Goal: Task Accomplishment & Management: Manage account settings

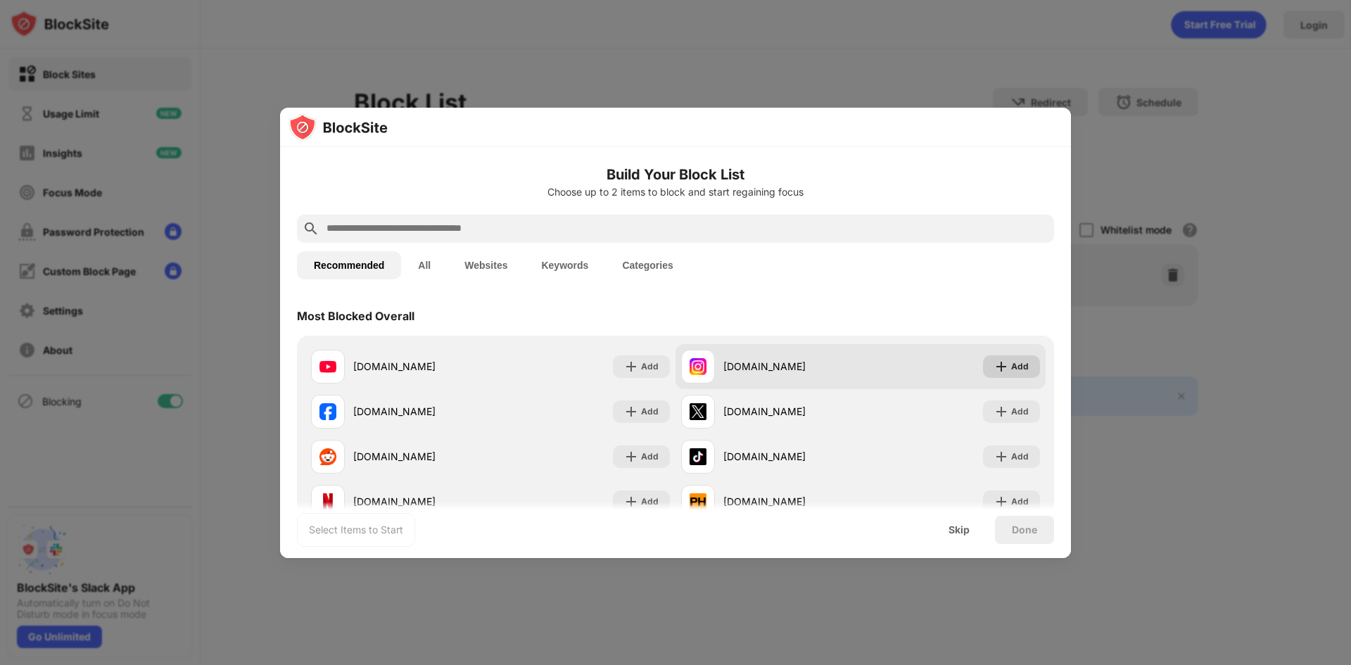
click at [1011, 370] on div "Add" at bounding box center [1020, 366] width 18 height 14
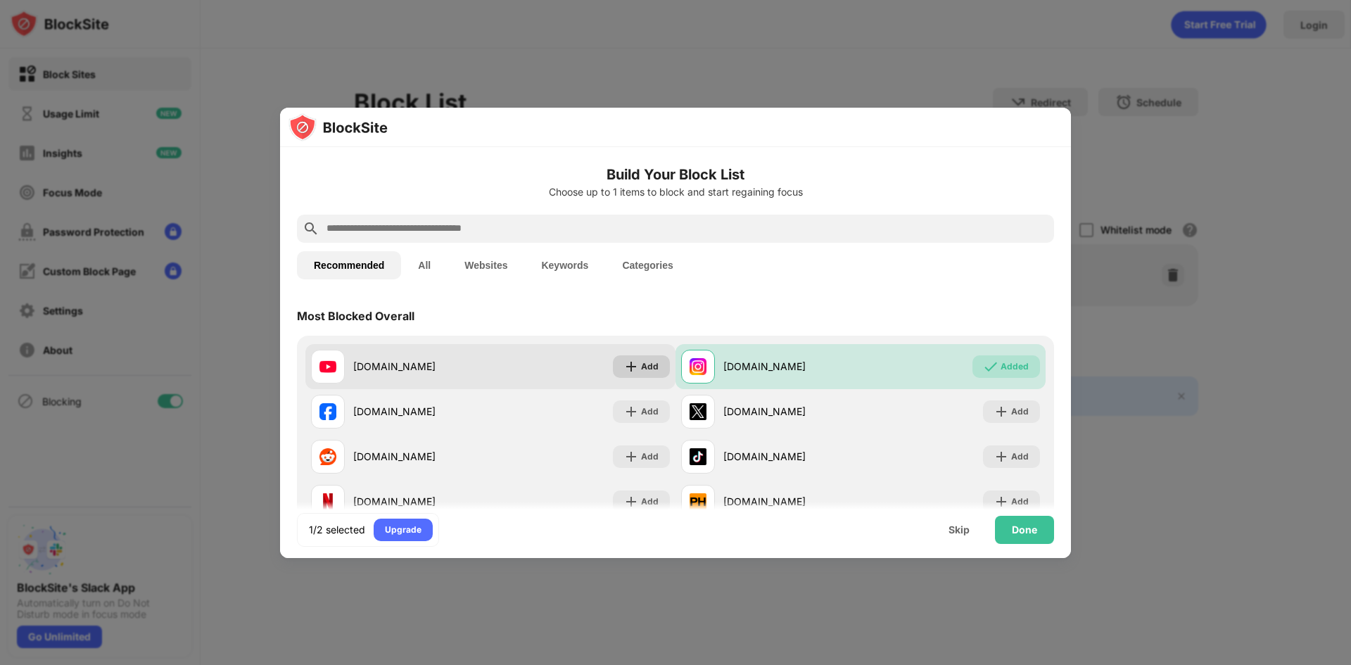
click at [627, 376] on div "Add" at bounding box center [641, 366] width 57 height 23
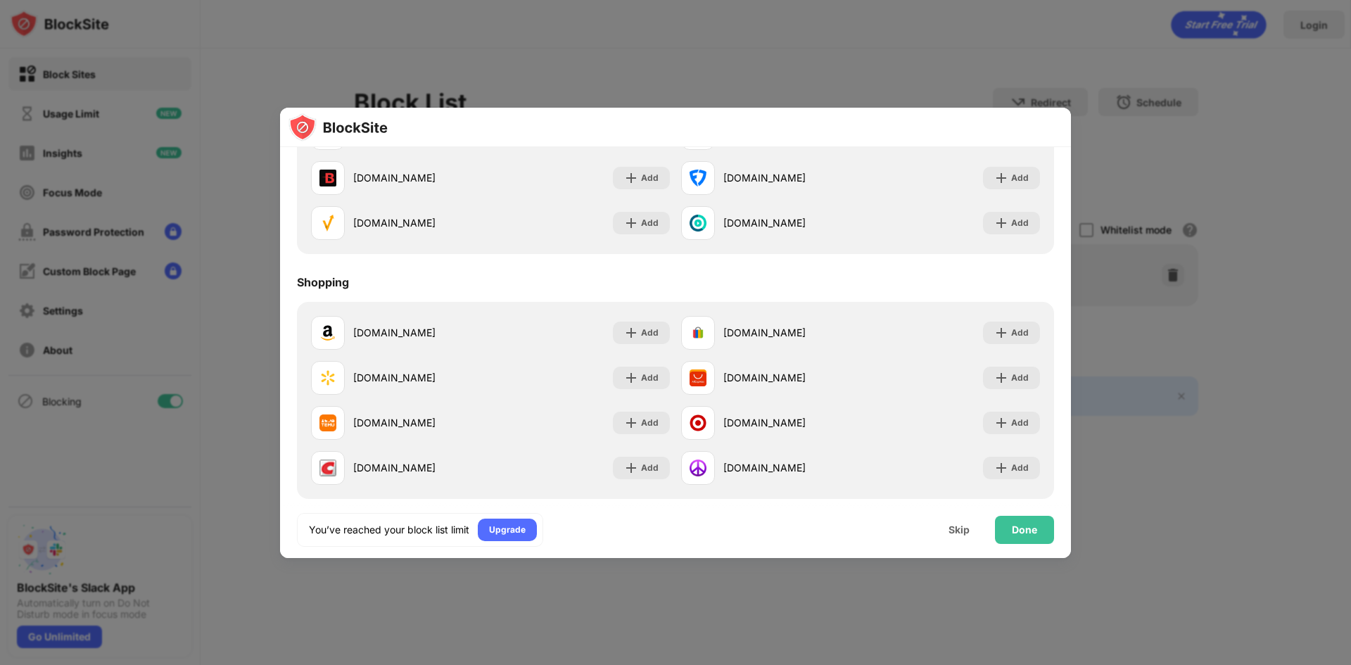
scroll to position [1515, 0]
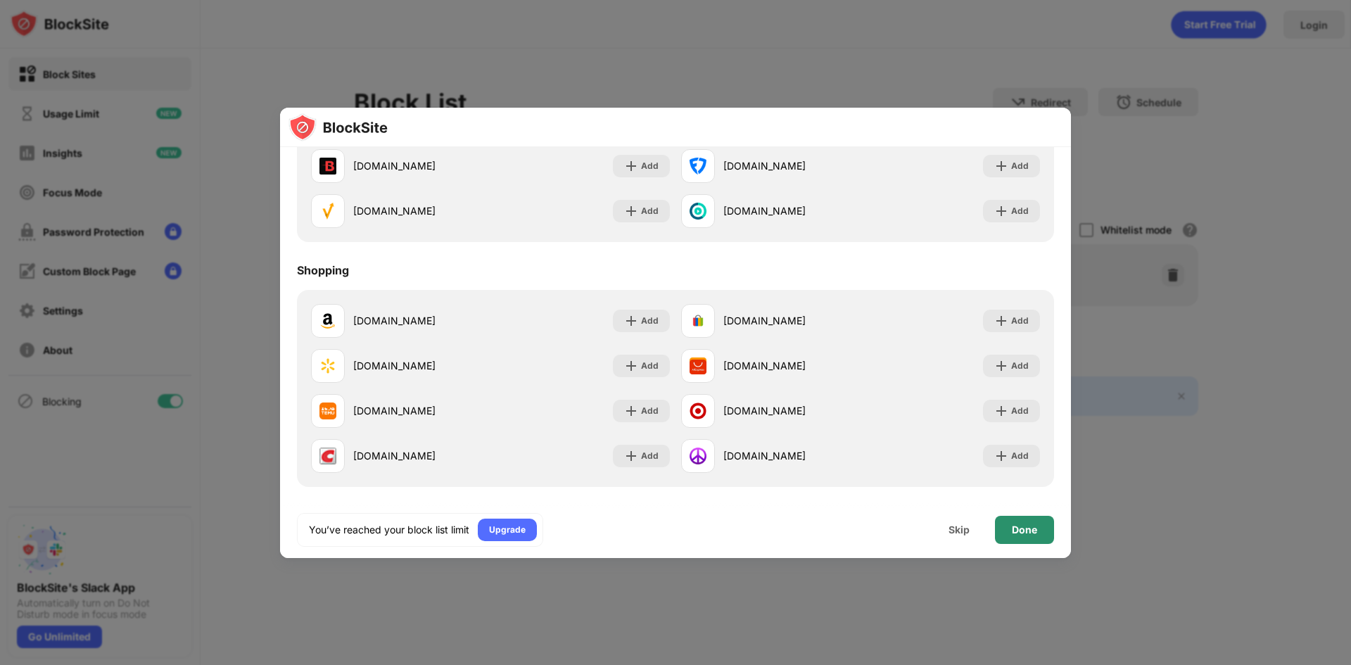
click at [1013, 533] on div "Done" at bounding box center [1024, 529] width 25 height 11
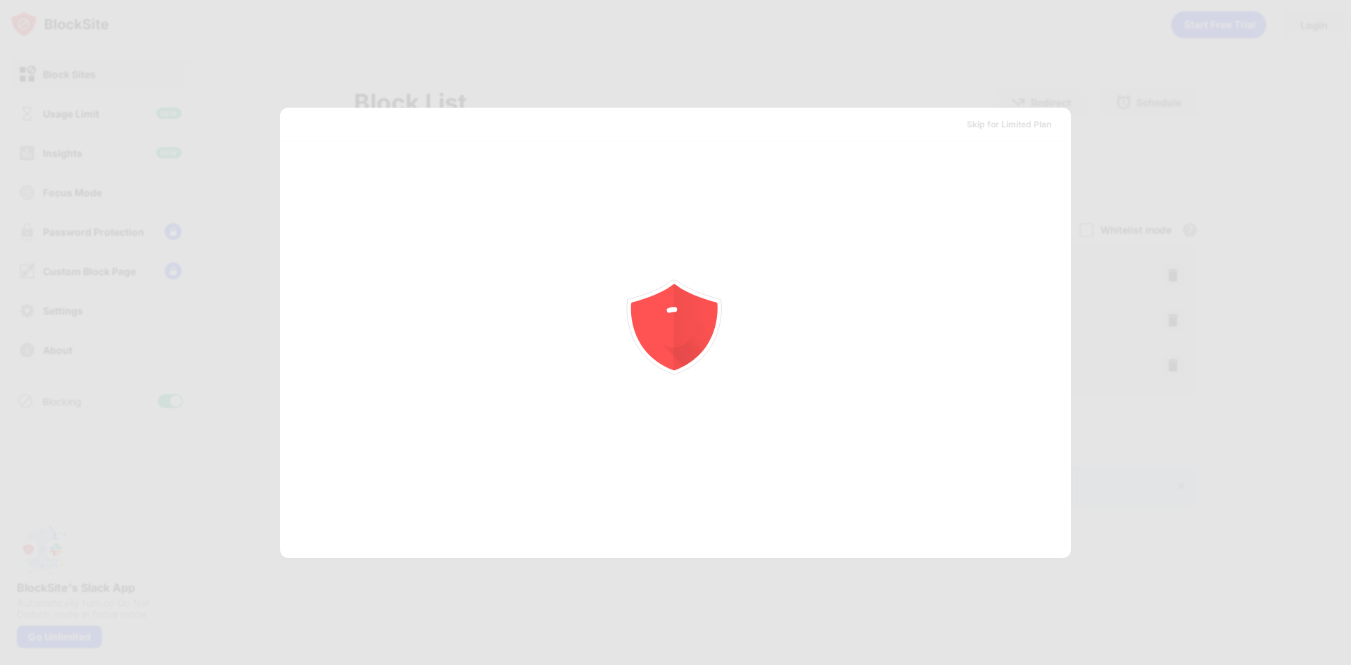
scroll to position [0, 0]
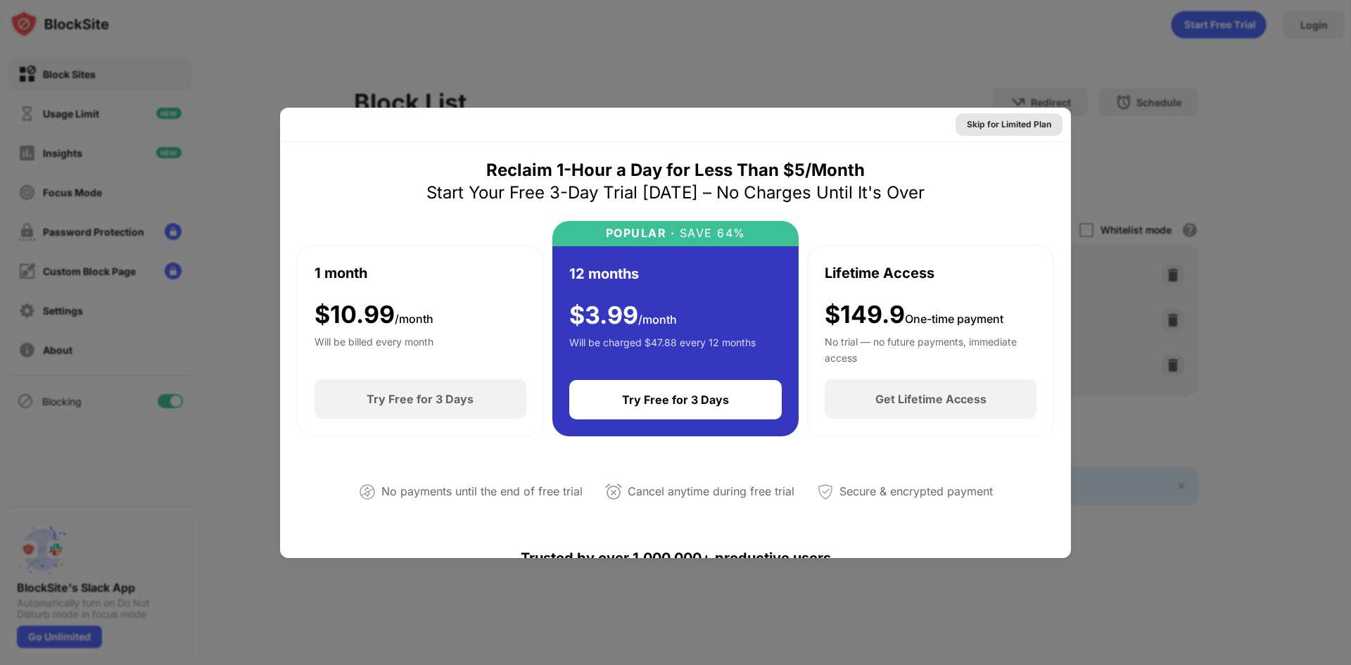
click at [1019, 130] on div "Skip for Limited Plan" at bounding box center [1009, 124] width 84 height 14
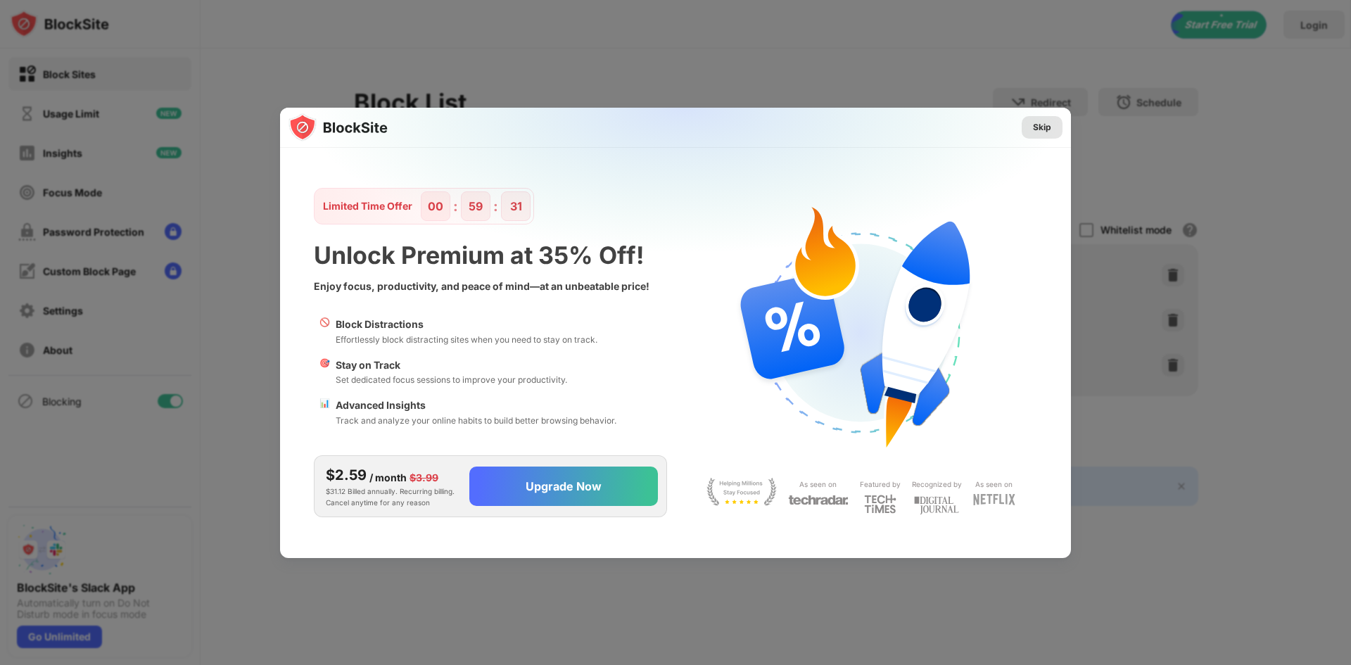
click at [1037, 135] on div "Skip" at bounding box center [1041, 127] width 41 height 23
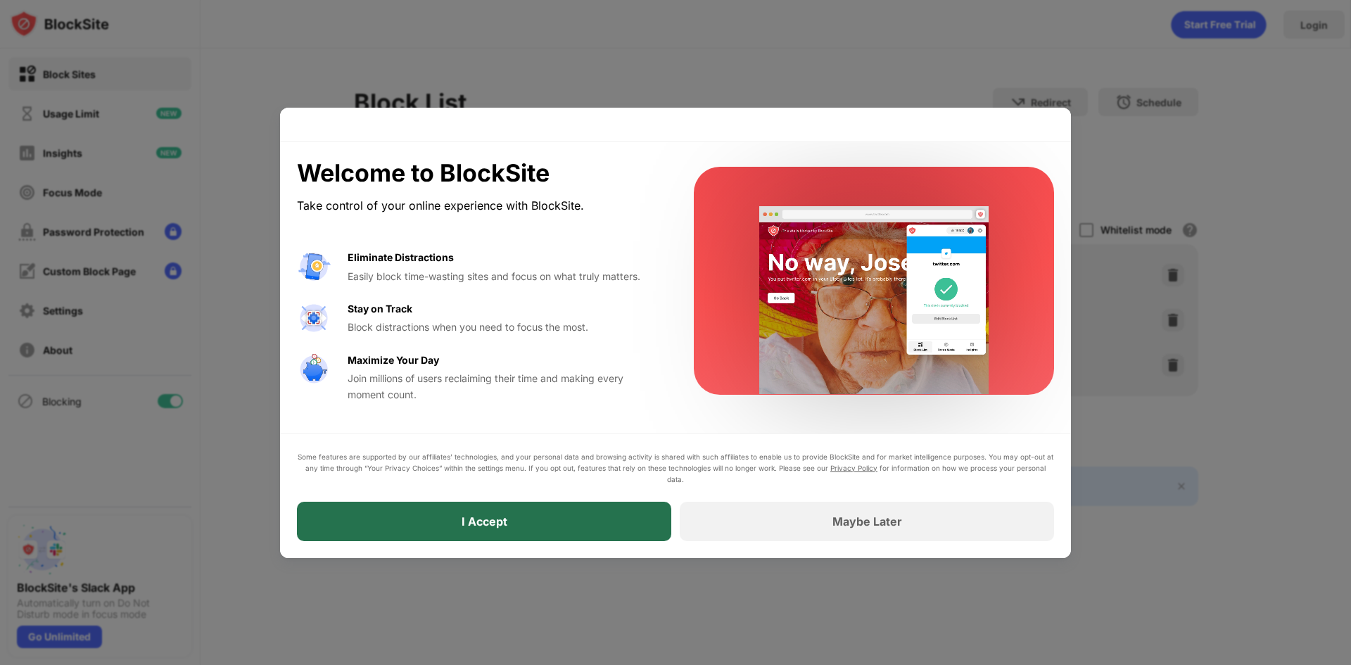
click at [612, 519] on div "I Accept" at bounding box center [484, 521] width 374 height 39
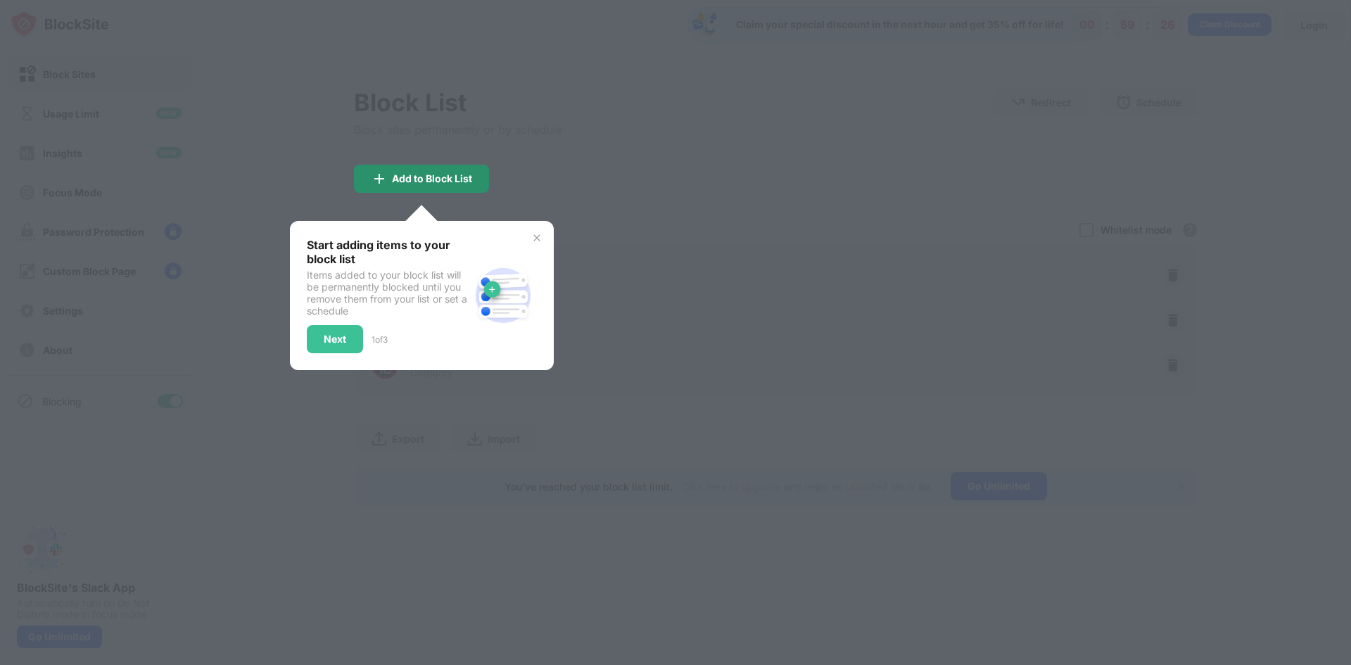
click at [400, 174] on div "Add to Block List" at bounding box center [432, 178] width 80 height 11
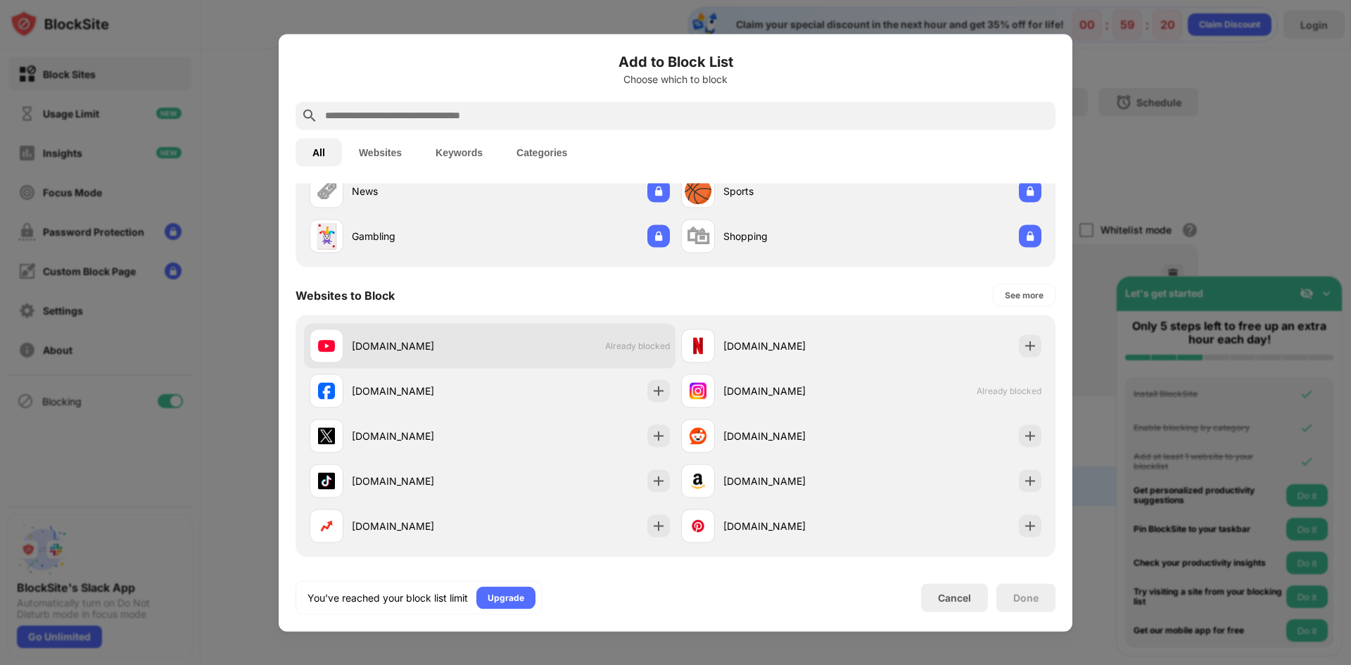
scroll to position [141, 0]
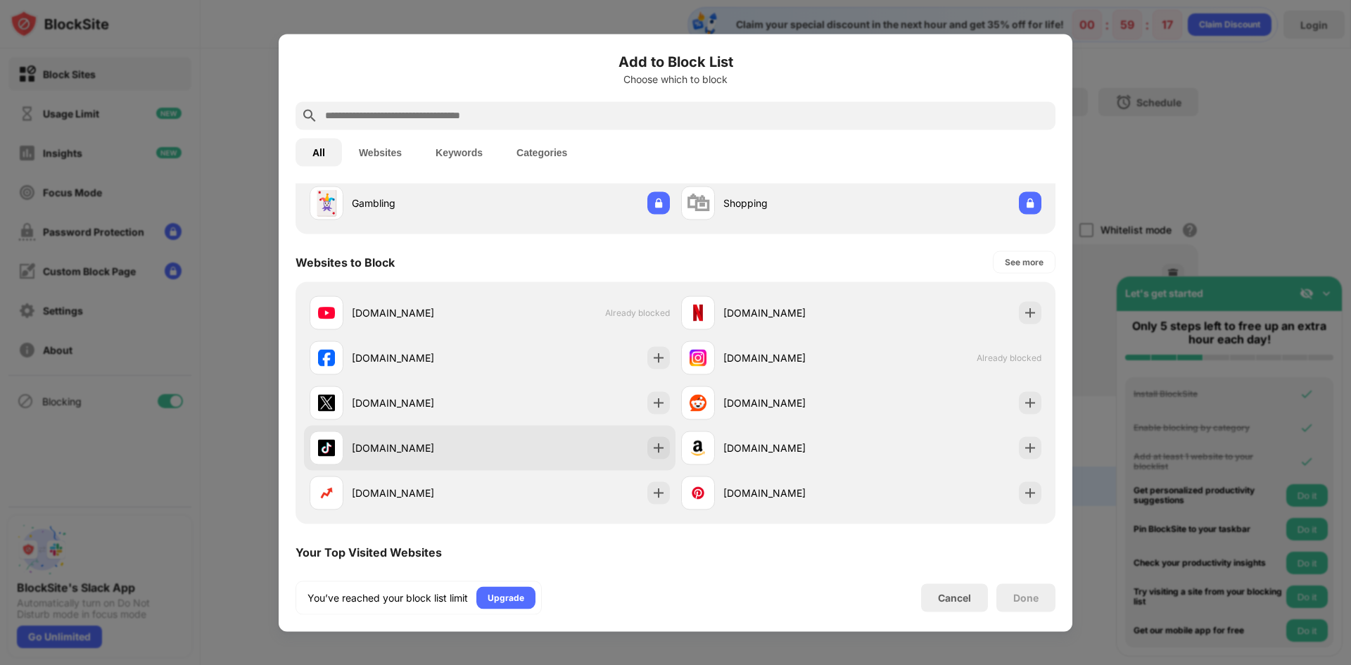
click at [635, 431] on div "tiktok.com" at bounding box center [489, 447] width 371 height 45
click at [651, 449] on img at bounding box center [658, 447] width 14 height 14
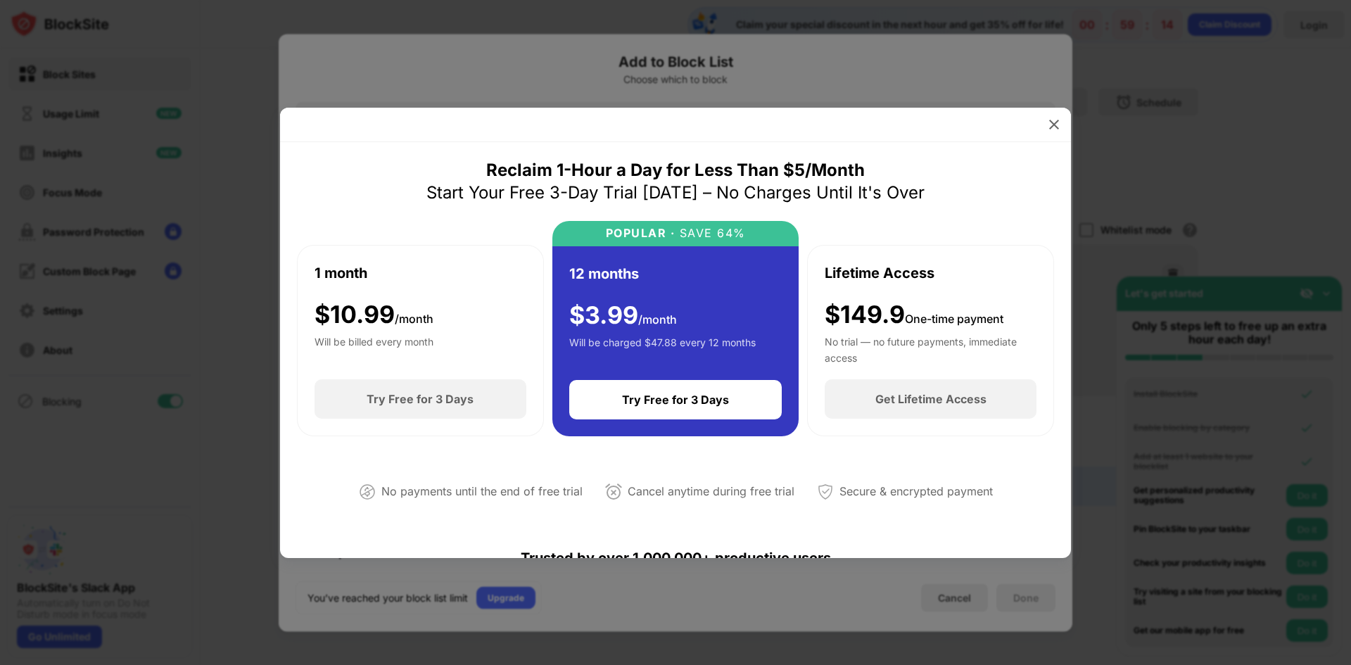
click at [796, 80] on div at bounding box center [675, 332] width 1351 height 665
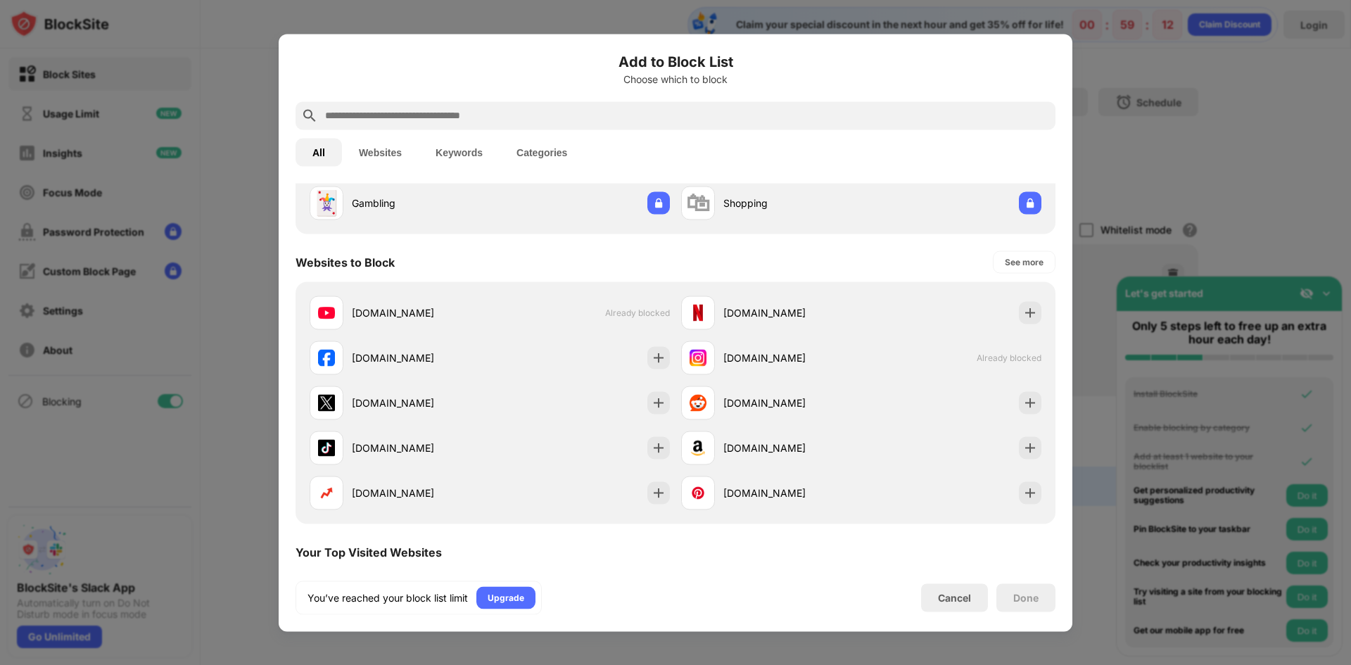
click at [1037, 596] on div "Done" at bounding box center [1025, 597] width 25 height 11
click at [969, 599] on div "Cancel" at bounding box center [954, 598] width 33 height 12
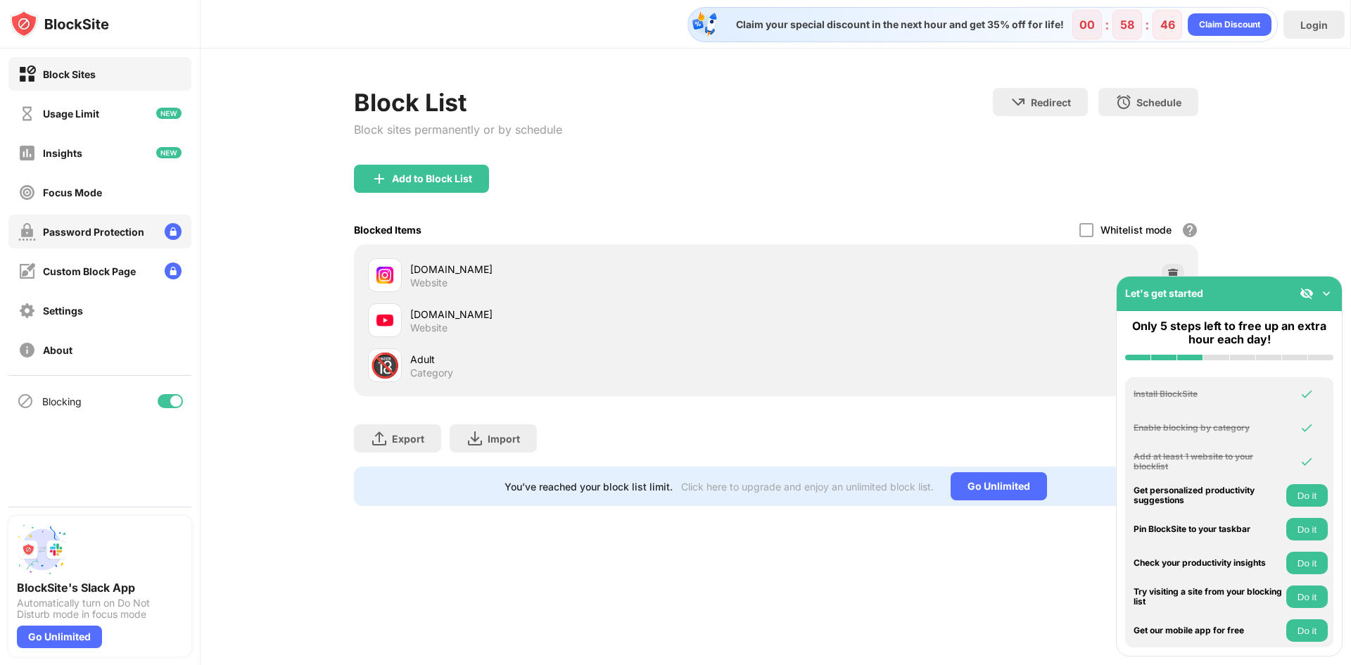
click at [121, 226] on div "Password Protection" at bounding box center [93, 232] width 101 height 12
